Goal: Transaction & Acquisition: Register for event/course

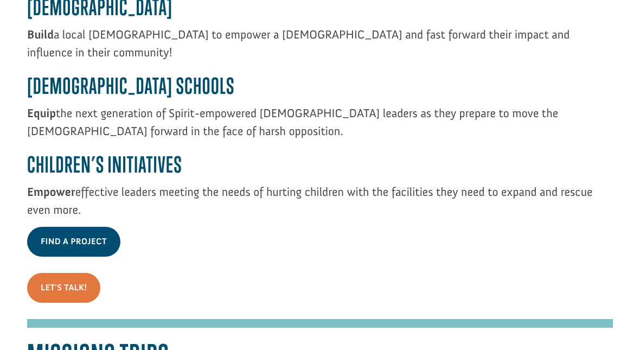
scroll to position [2040, 0]
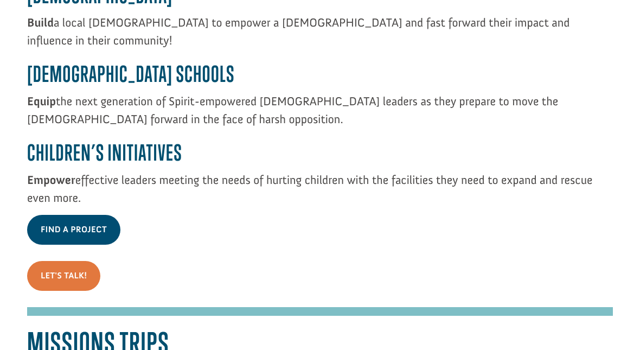
click at [98, 216] on link "Find A Project" at bounding box center [73, 230] width 93 height 30
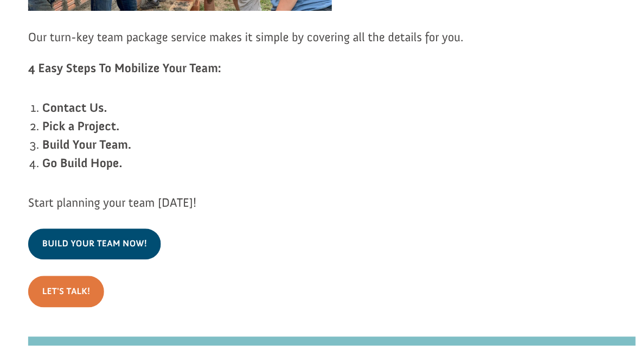
scroll to position [2601, 0]
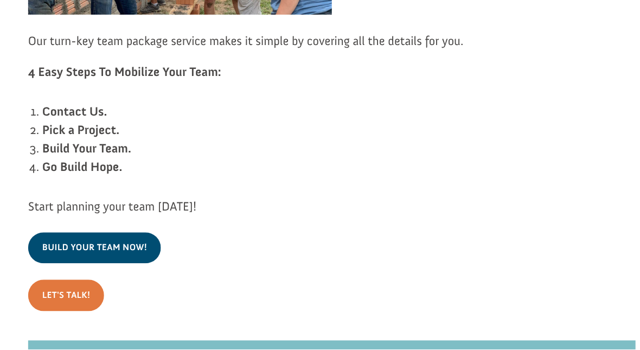
click at [55, 224] on link "Build Your Team Now!" at bounding box center [91, 239] width 128 height 30
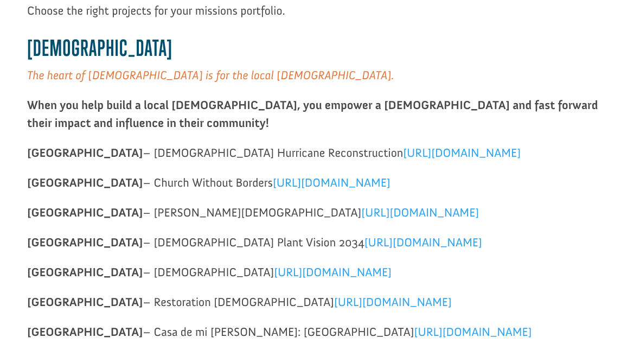
scroll to position [262, 0]
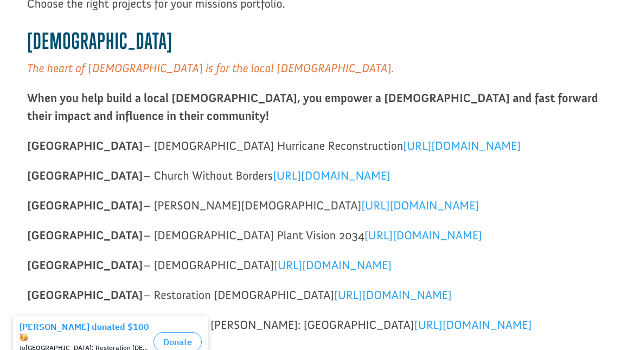
click at [390, 183] on span "https://projects.buildersintl.org/project/322" at bounding box center [332, 175] width 118 height 15
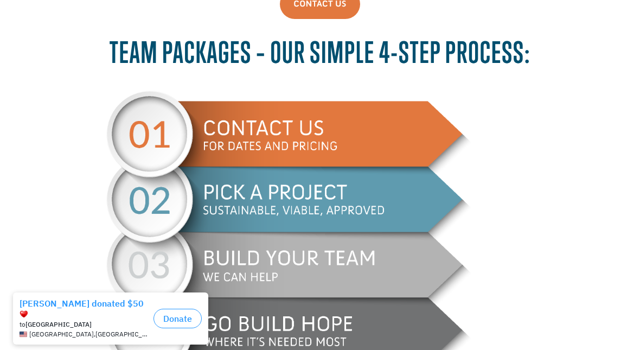
scroll to position [501, 0]
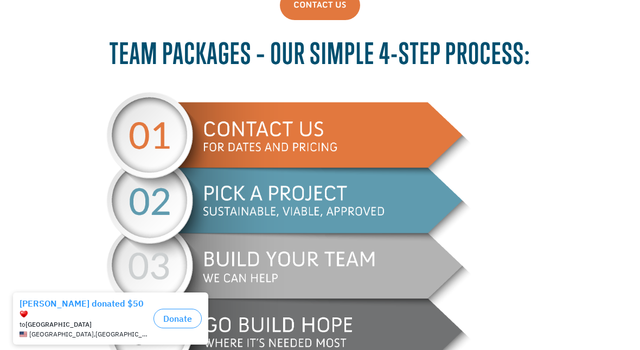
click at [404, 204] on img at bounding box center [319, 242] width 427 height 301
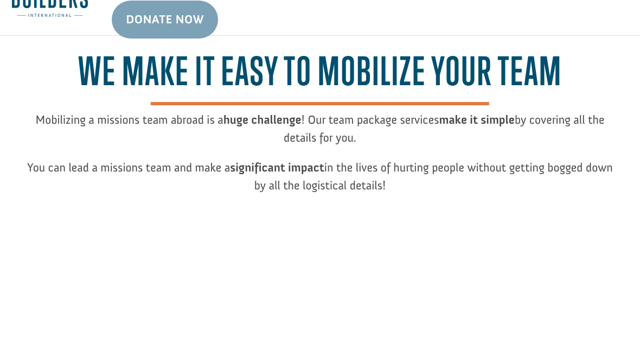
scroll to position [0, 0]
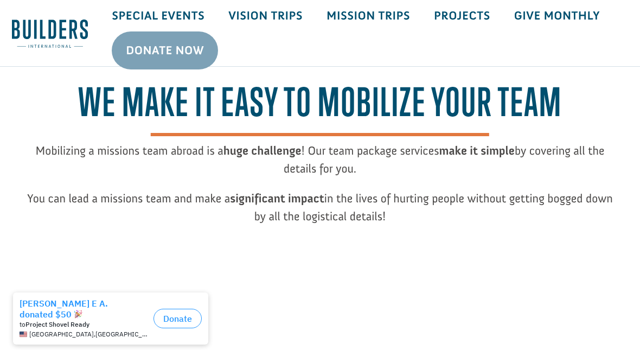
click at [387, 17] on link "Mission Trips" at bounding box center [367, 15] width 107 height 31
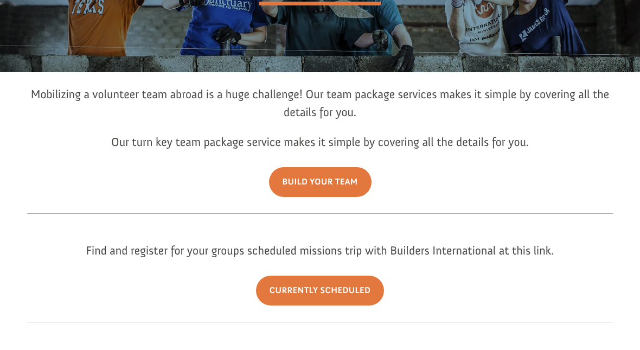
scroll to position [152, 0]
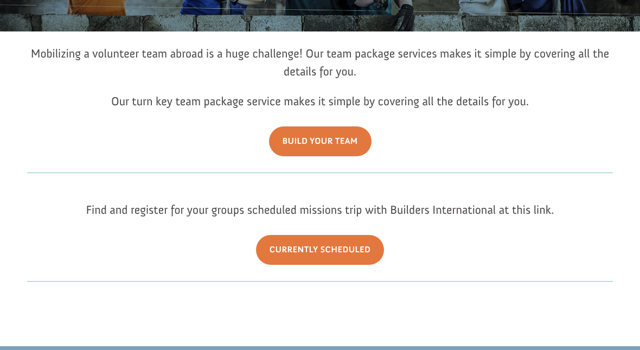
click at [355, 265] on link "Currently Scheduled" at bounding box center [320, 250] width 129 height 30
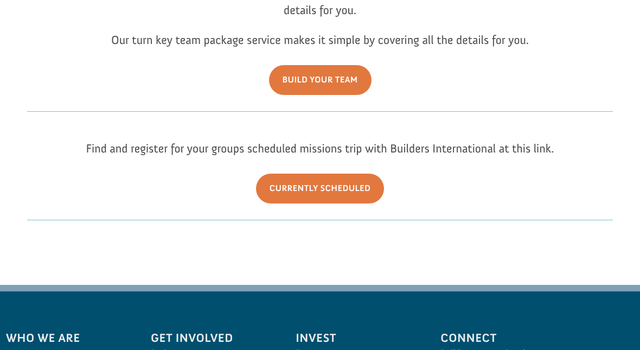
scroll to position [214, 0]
